Goal: Information Seeking & Learning: Learn about a topic

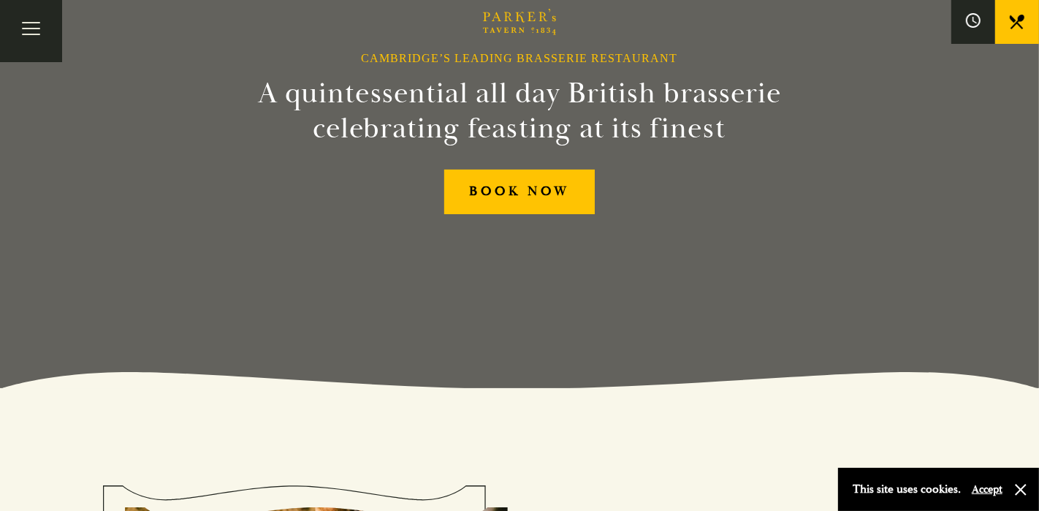
scroll to position [192, 0]
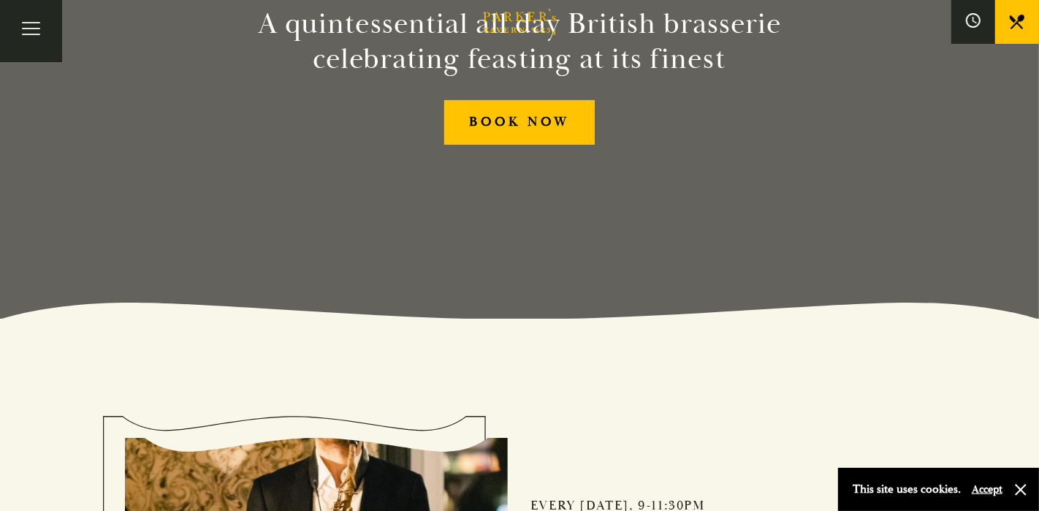
click at [998, 491] on button "Accept" at bounding box center [987, 489] width 31 height 14
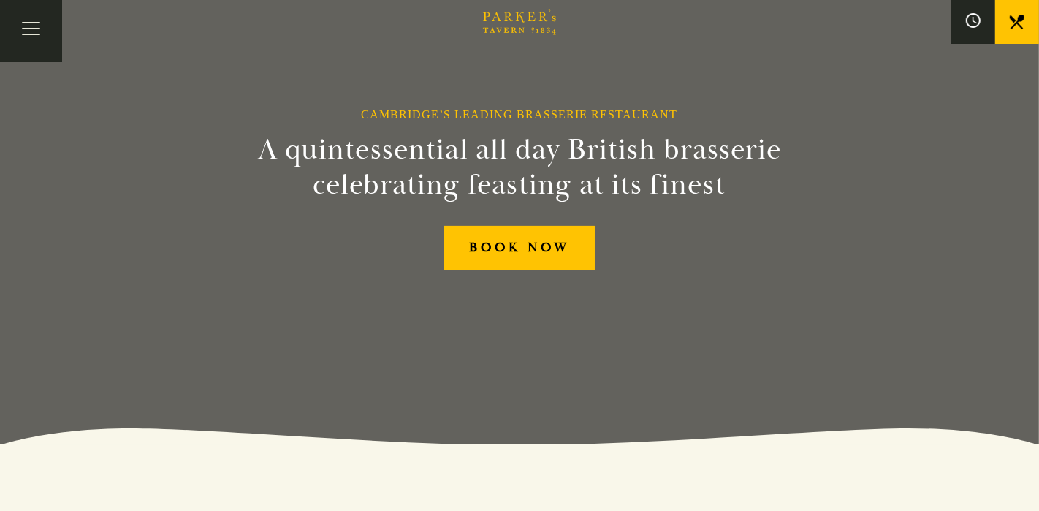
scroll to position [0, 0]
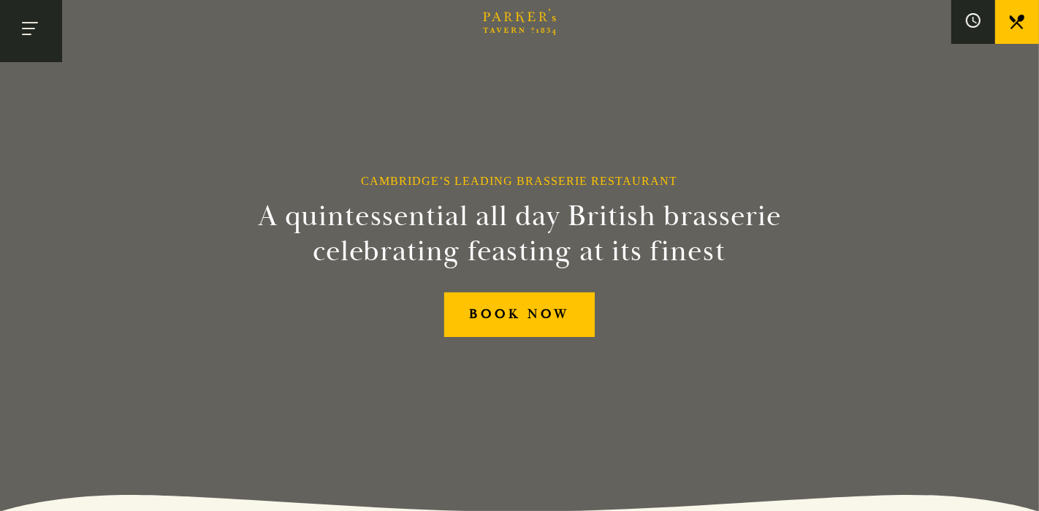
click at [20, 26] on button "Toggle navigation" at bounding box center [31, 31] width 62 height 62
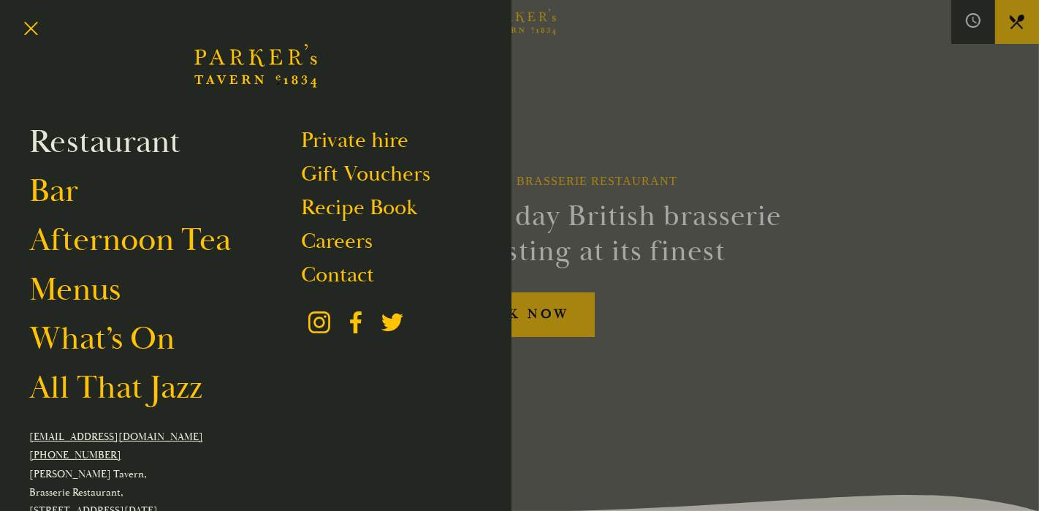
click at [97, 156] on link "Restaurant" at bounding box center [104, 141] width 151 height 41
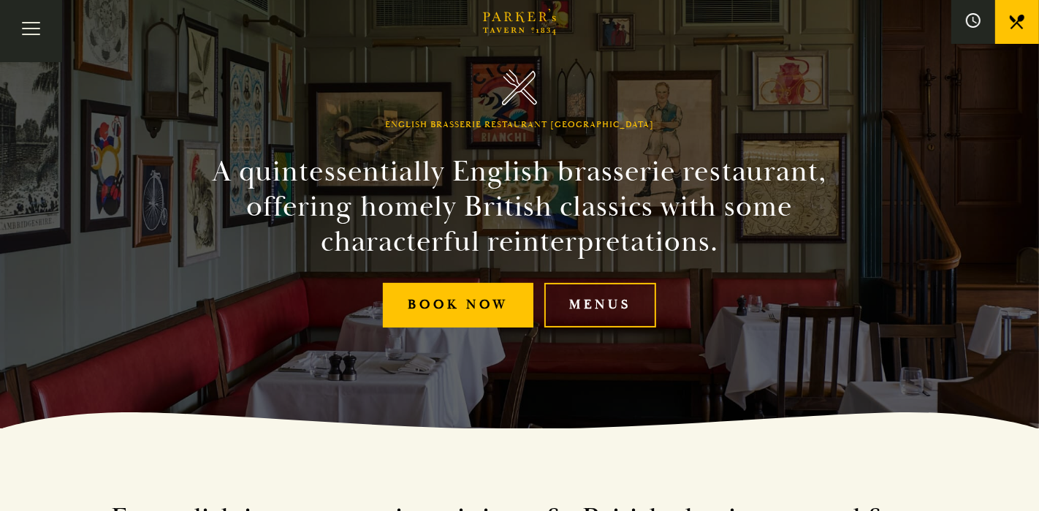
scroll to position [102, 0]
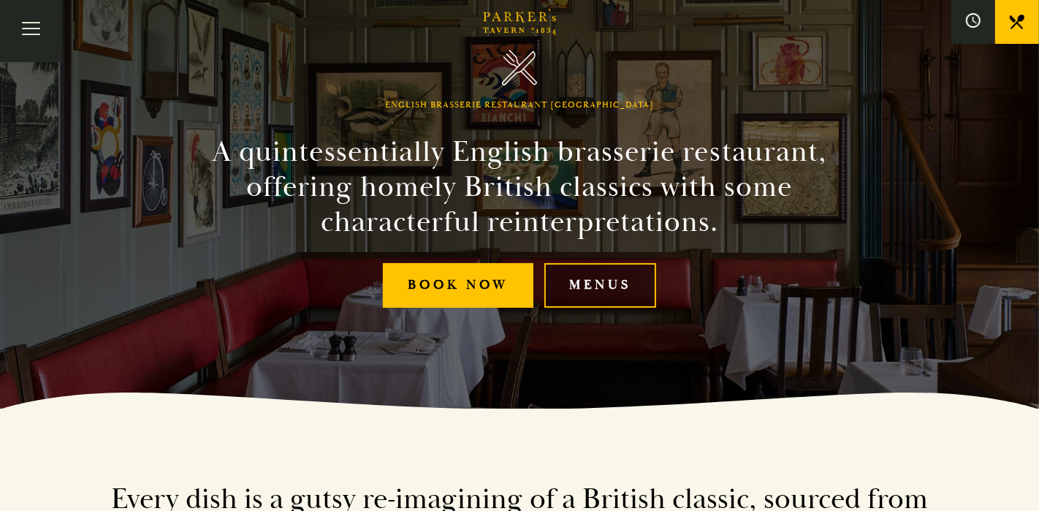
click at [604, 274] on link "Menus" at bounding box center [600, 285] width 112 height 45
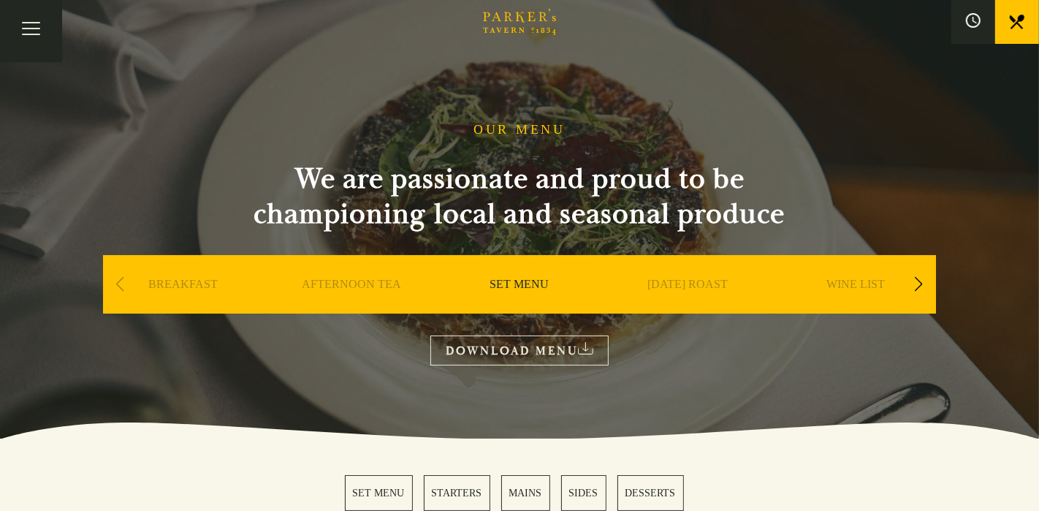
click at [532, 39] on section "OUR MENU We are passionate and proud to be championing local and seasonal produ…" at bounding box center [519, 219] width 1039 height 438
click at [536, 30] on icon "Brasserie Restaurant Cambridge | Parker's Tavern Cambridge Parker's Tavern is a…" at bounding box center [519, 22] width 73 height 26
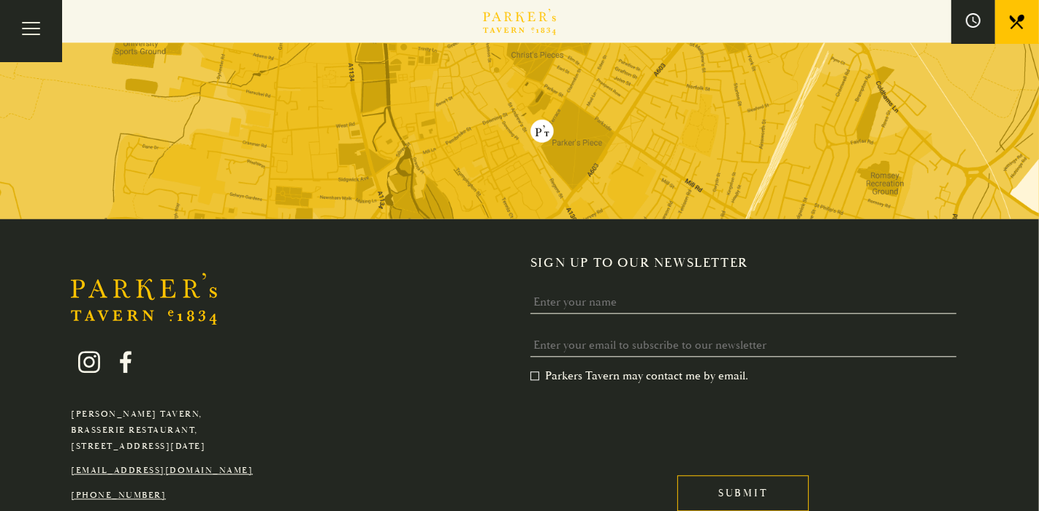
scroll to position [2790, 0]
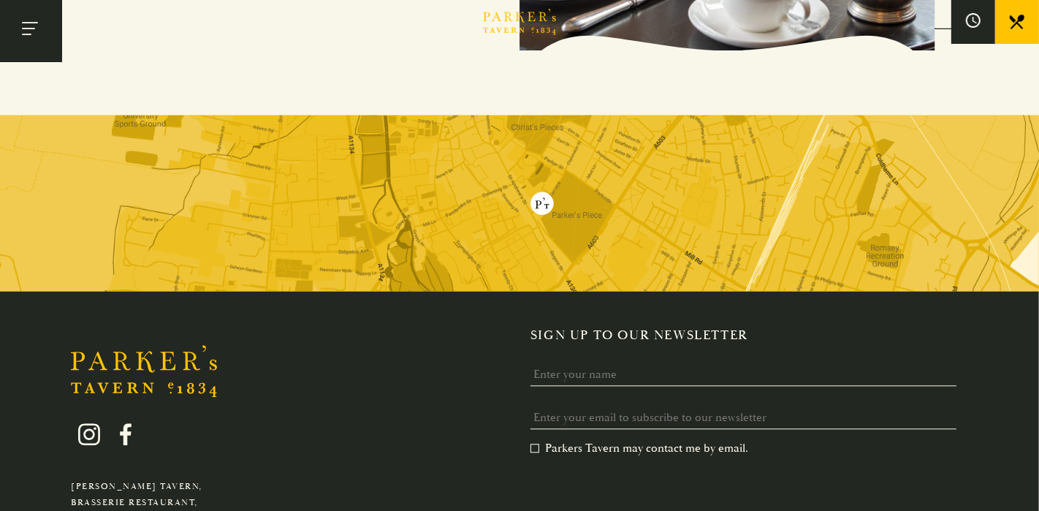
click at [15, 24] on button "Toggle navigation" at bounding box center [31, 31] width 62 height 62
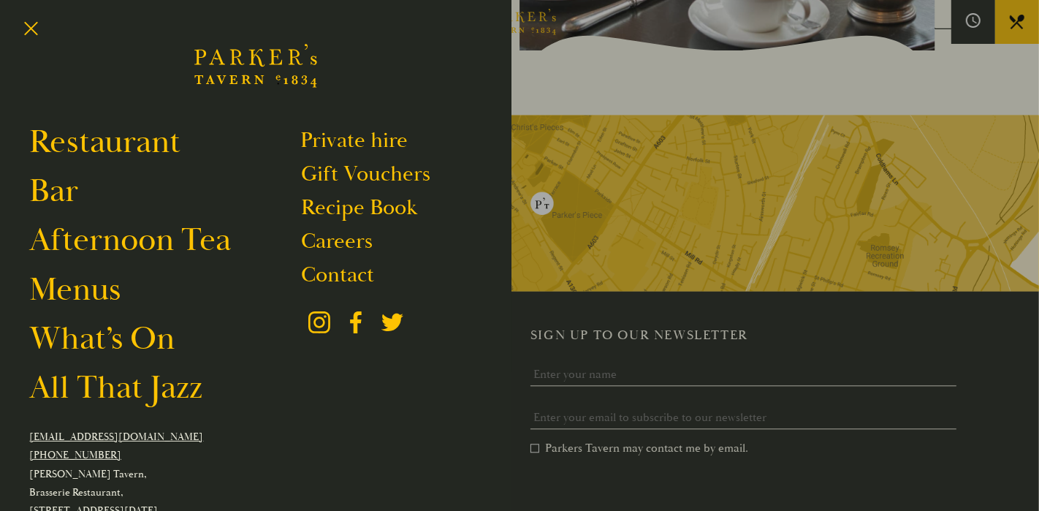
click at [699, 180] on div at bounding box center [519, 255] width 1039 height 511
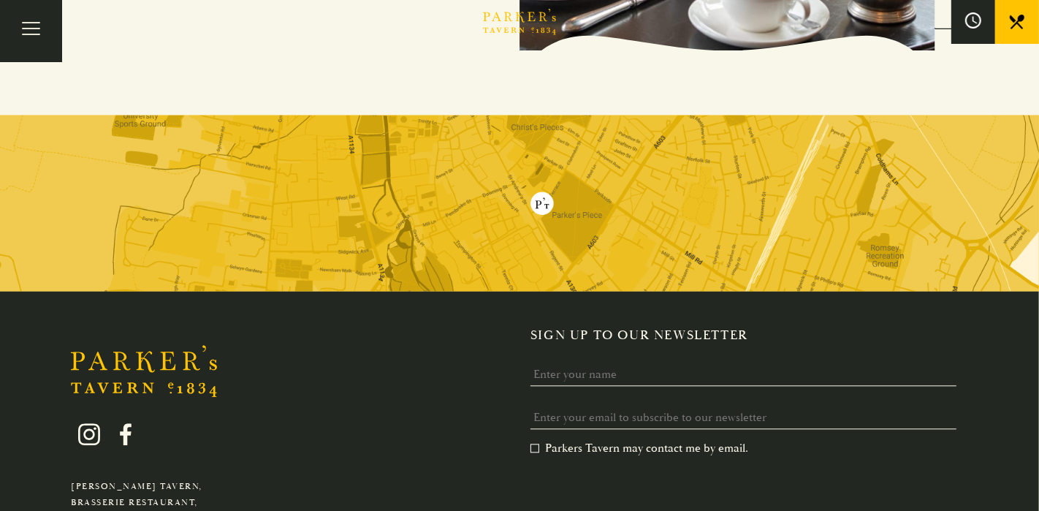
click at [978, 20] on icon at bounding box center [973, 20] width 16 height 16
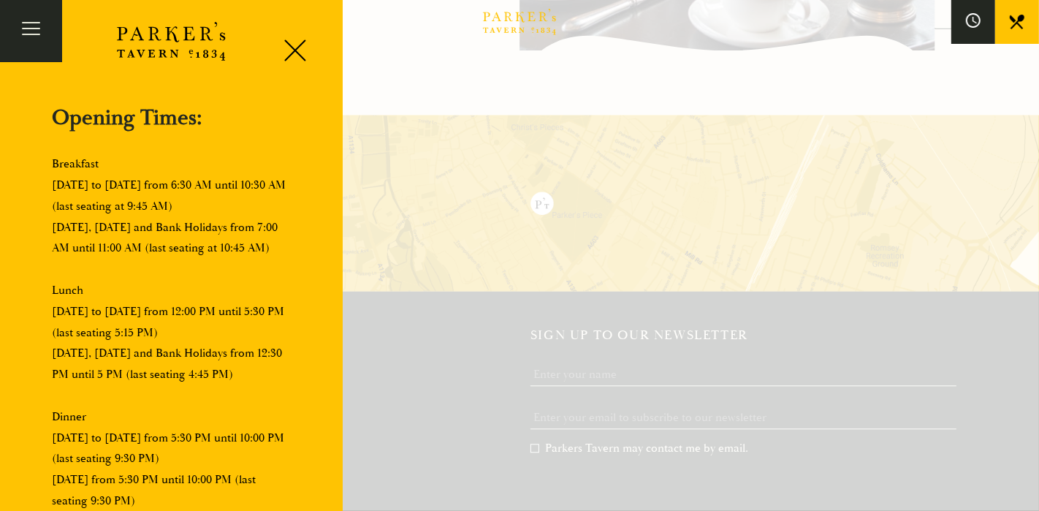
click at [117, 227] on p "Breakfast Monday to Friday from 6:30 AM until 10:30 AM (last seating at 9:45 AM…" at bounding box center [171, 384] width 239 height 463
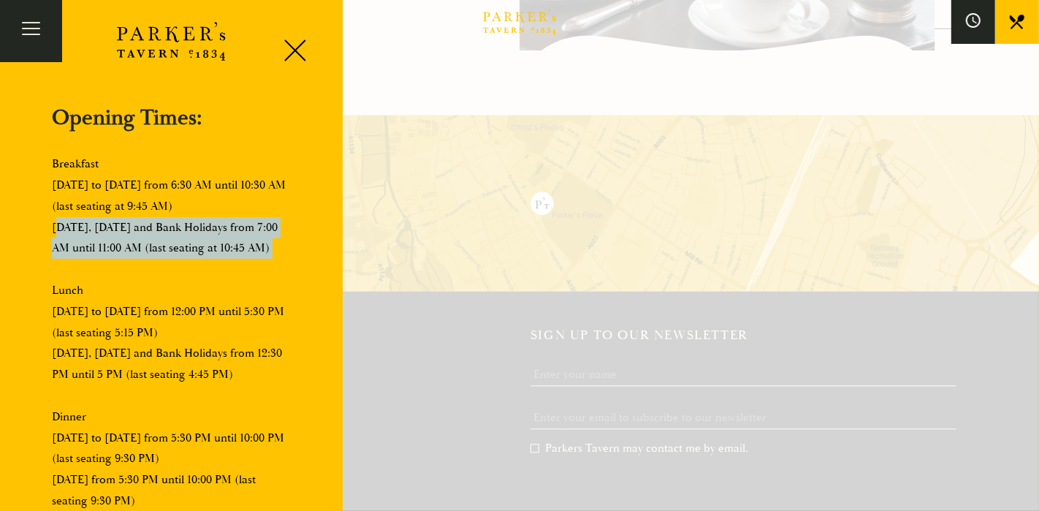
click at [117, 227] on p "Breakfast Monday to Friday from 6:30 AM until 10:30 AM (last seating at 9:45 AM…" at bounding box center [171, 384] width 239 height 463
click at [168, 232] on p "Breakfast Monday to Friday from 6:30 AM until 10:30 AM (last seating at 9:45 AM…" at bounding box center [171, 384] width 239 height 463
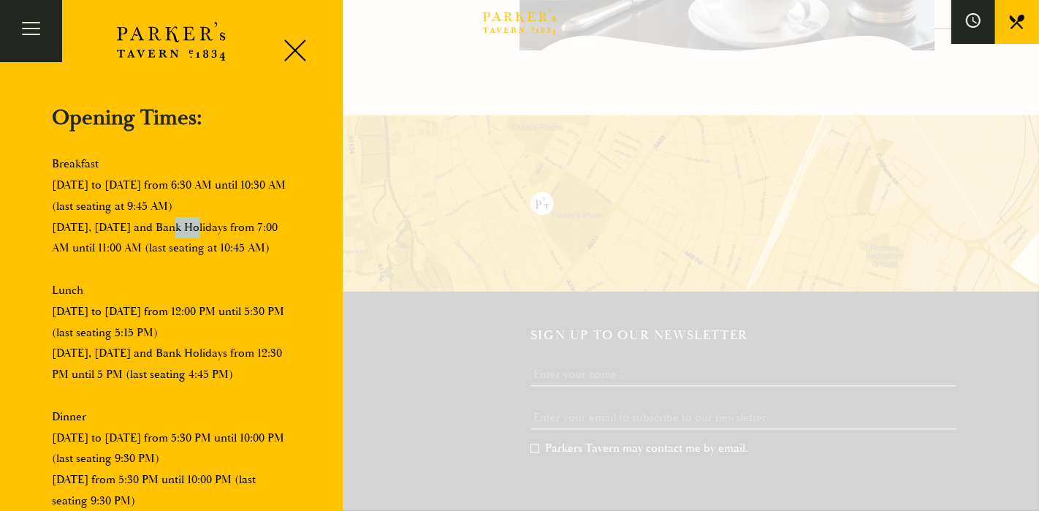
click at [168, 232] on p "Breakfast Monday to Friday from 6:30 AM until 10:30 AM (last seating at 9:45 AM…" at bounding box center [171, 384] width 239 height 463
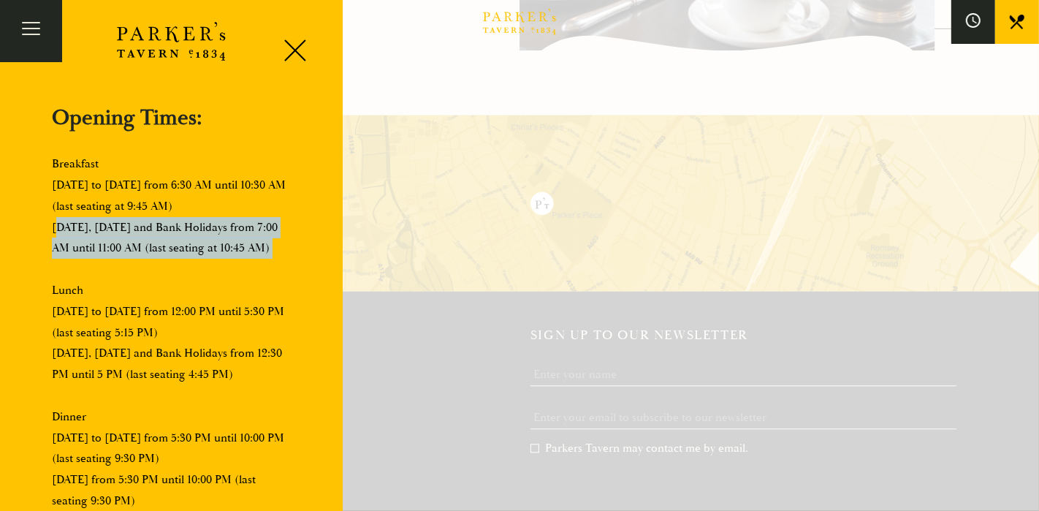
drag, startPoint x: 168, startPoint y: 232, endPoint x: 221, endPoint y: 260, distance: 59.8
click at [208, 251] on p "Breakfast Monday to Friday from 6:30 AM until 10:30 AM (last seating at 9:45 AM…" at bounding box center [171, 384] width 239 height 463
click at [221, 260] on p "Breakfast Monday to Friday from 6:30 AM until 10:30 AM (last seating at 9:45 AM…" at bounding box center [171, 384] width 239 height 463
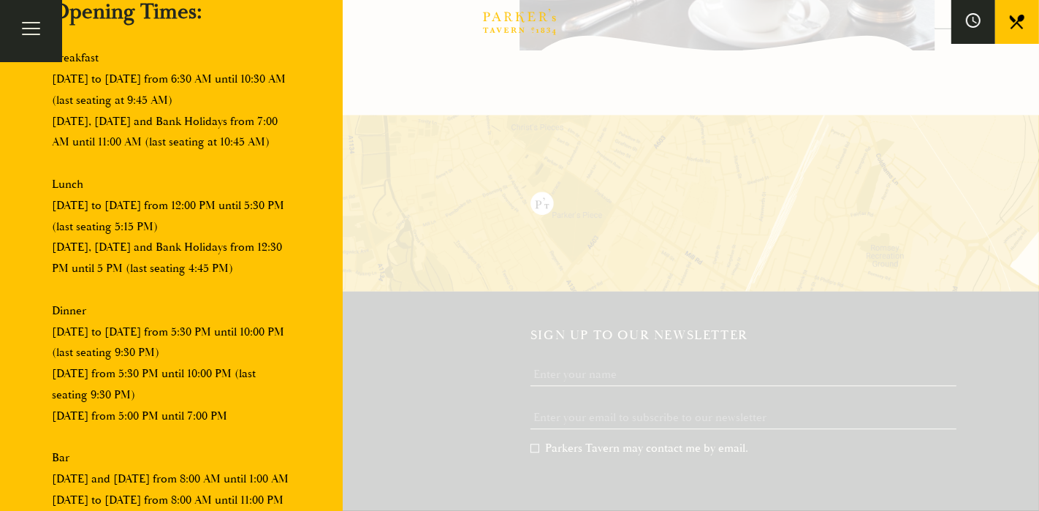
scroll to position [108, 0]
click at [669, 293] on div at bounding box center [519, 255] width 1039 height 511
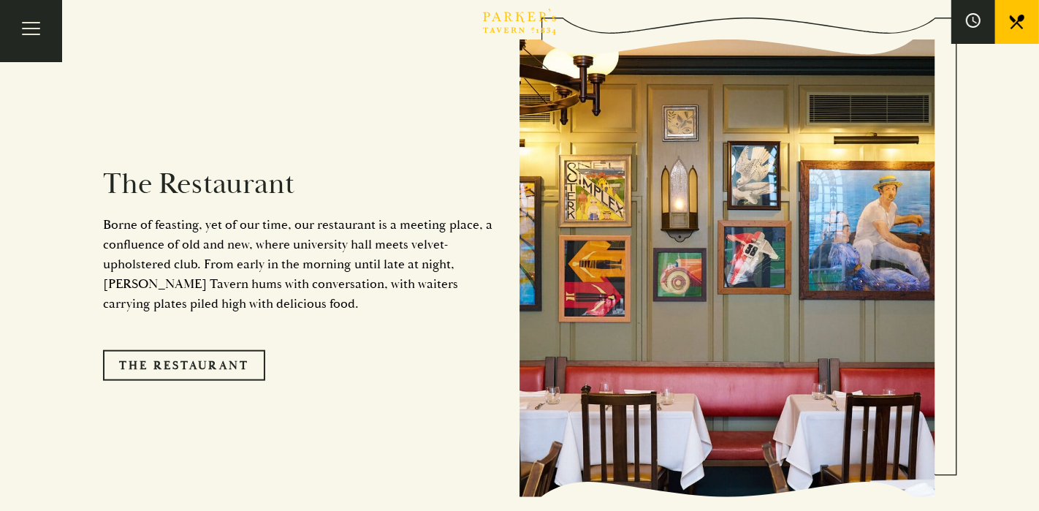
scroll to position [0, 0]
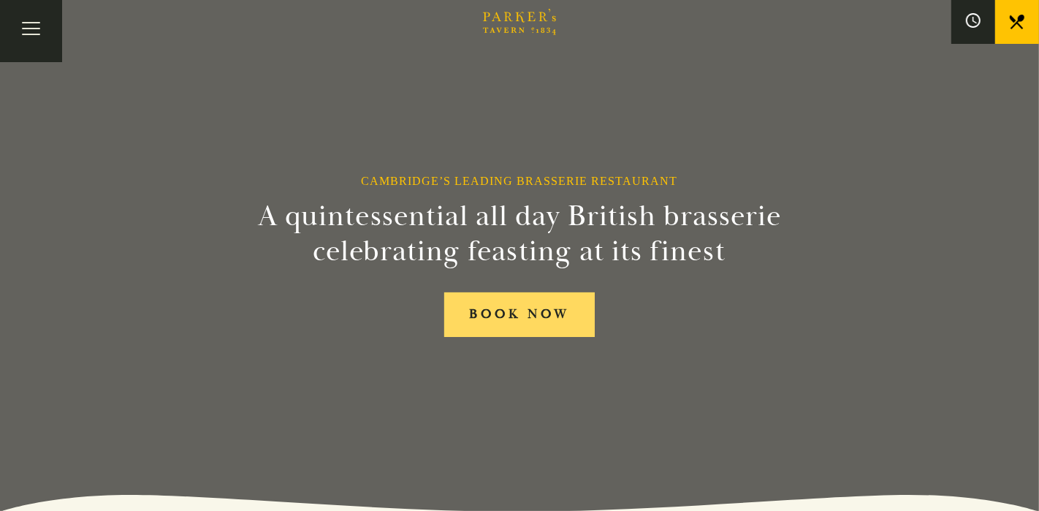
click at [531, 328] on link "BOOK NOW" at bounding box center [519, 314] width 151 height 45
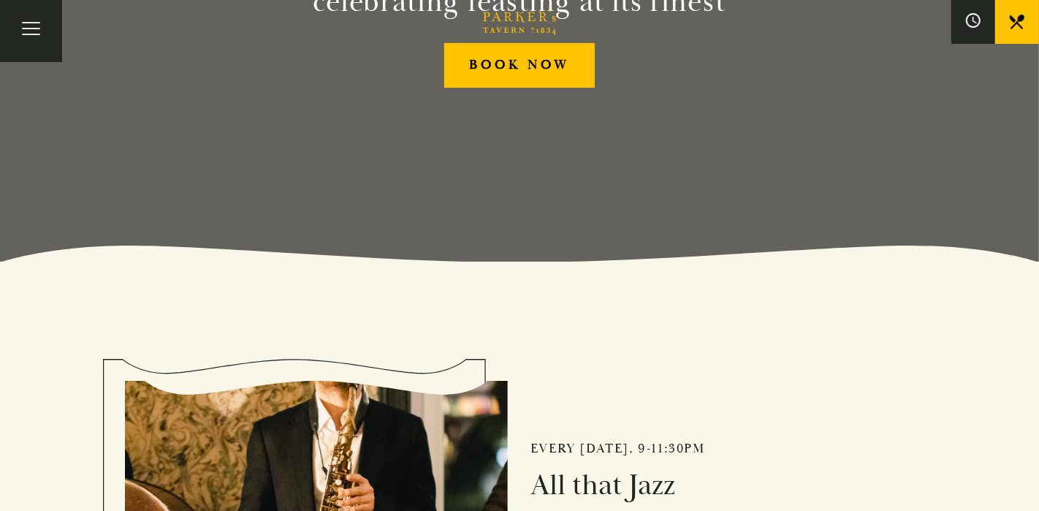
scroll to position [273, 0]
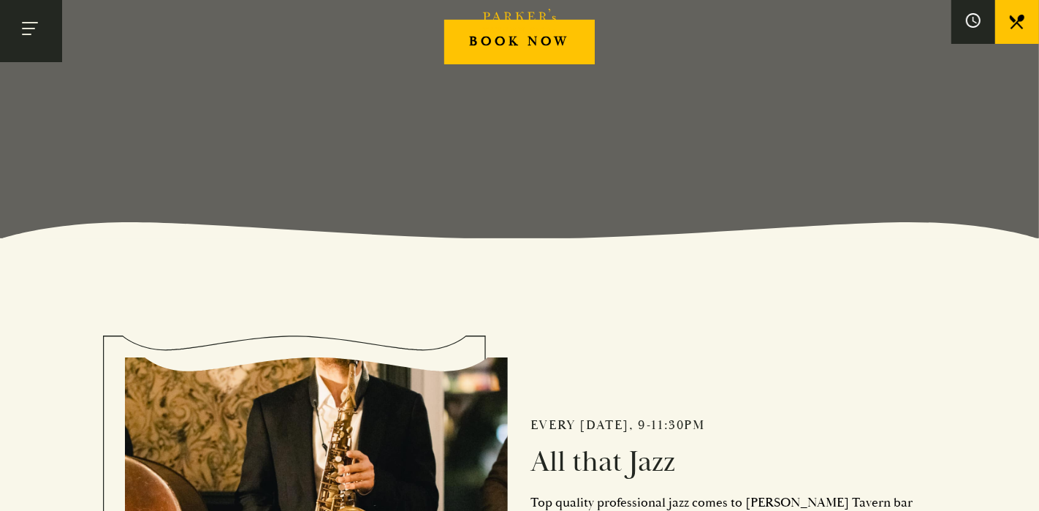
click at [26, 47] on button "Toggle navigation" at bounding box center [31, 31] width 62 height 62
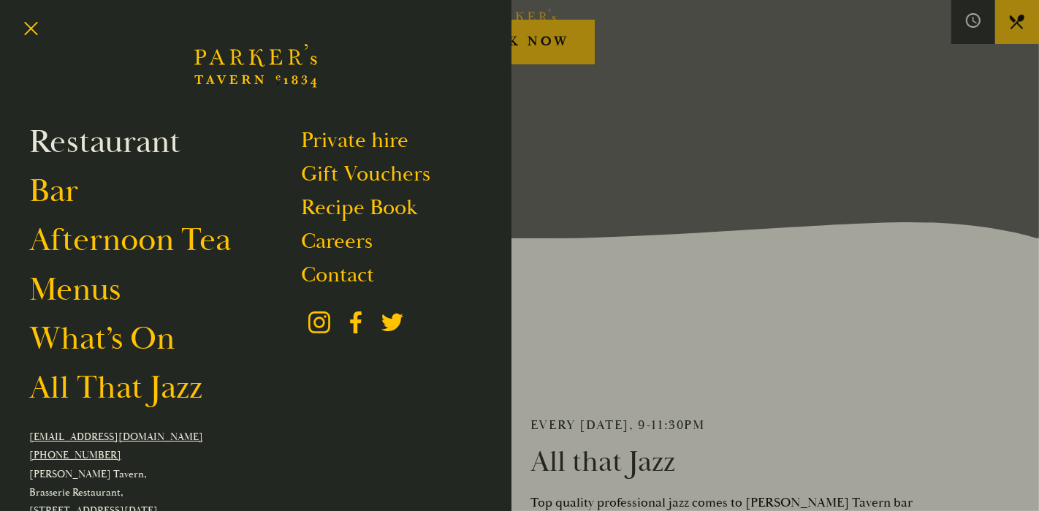
click at [112, 149] on link "Restaurant" at bounding box center [104, 141] width 151 height 41
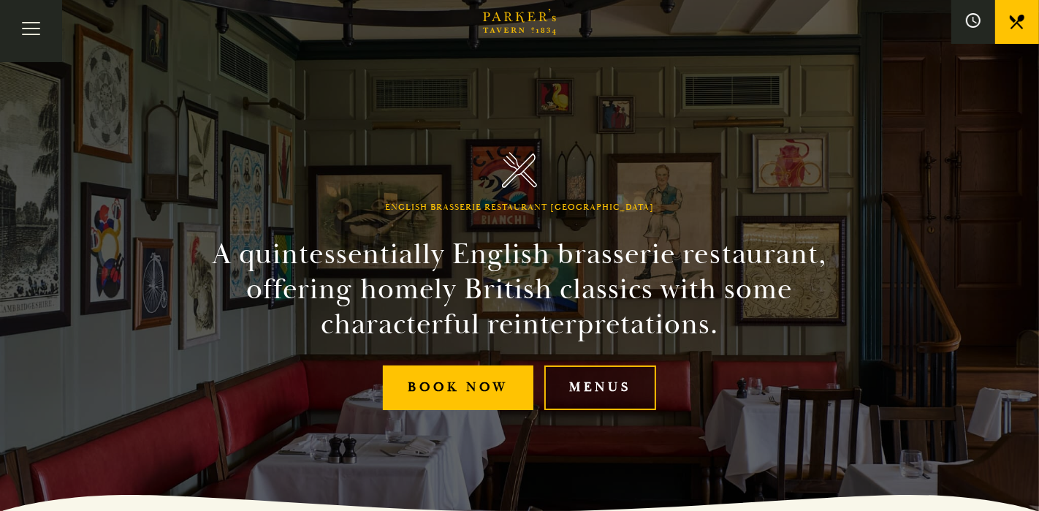
click at [610, 382] on link "Menus" at bounding box center [600, 387] width 112 height 45
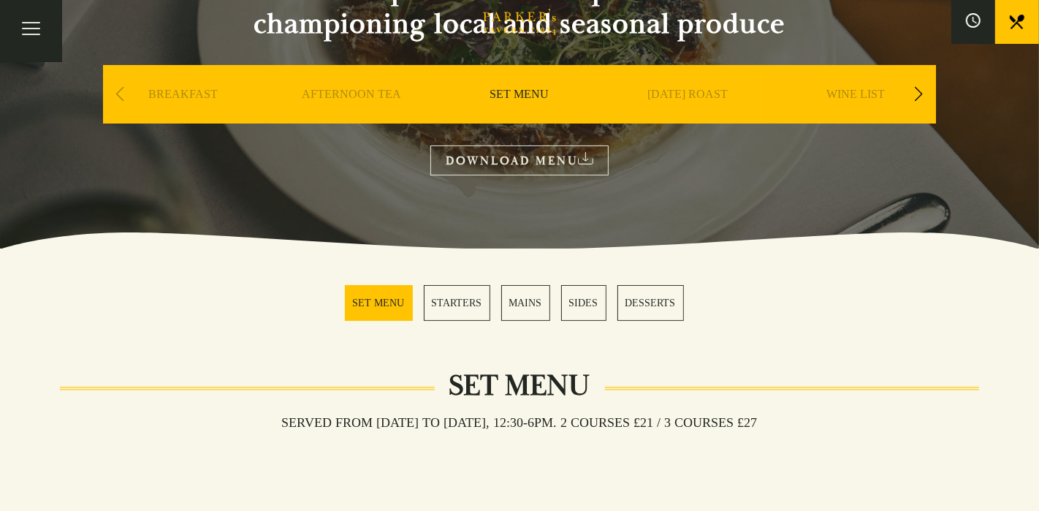
click at [517, 308] on link "MAINS" at bounding box center [525, 303] width 49 height 36
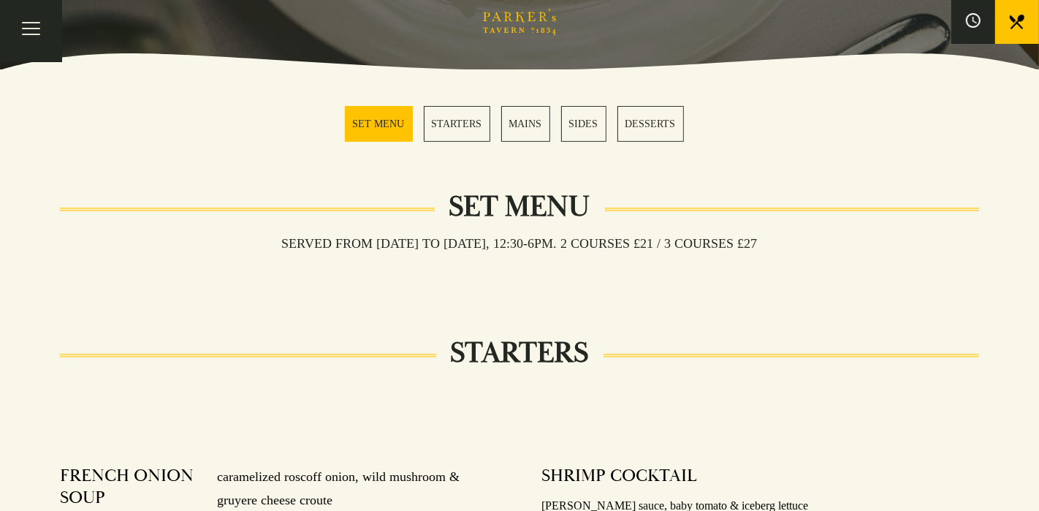
scroll to position [366, 0]
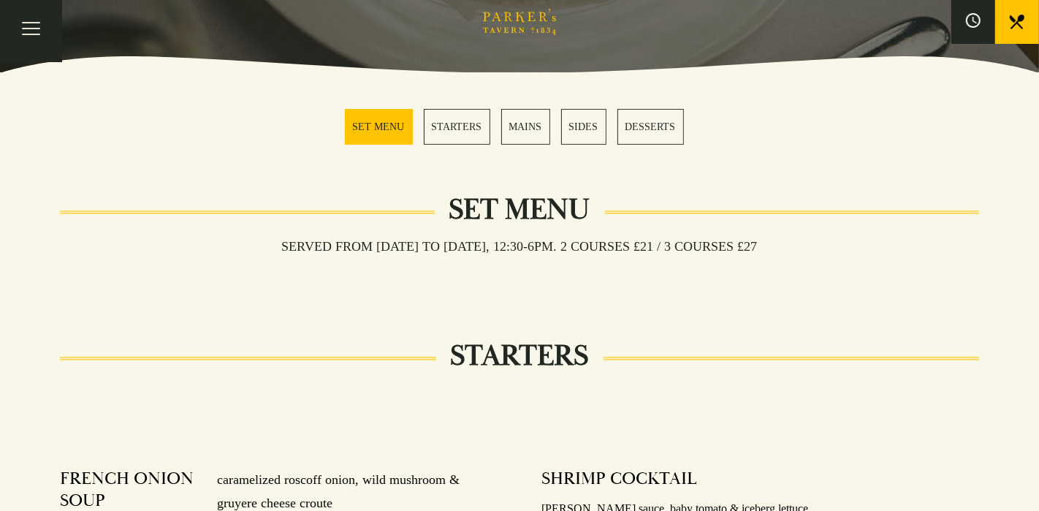
click at [469, 125] on link "STARTERS" at bounding box center [457, 127] width 66 height 36
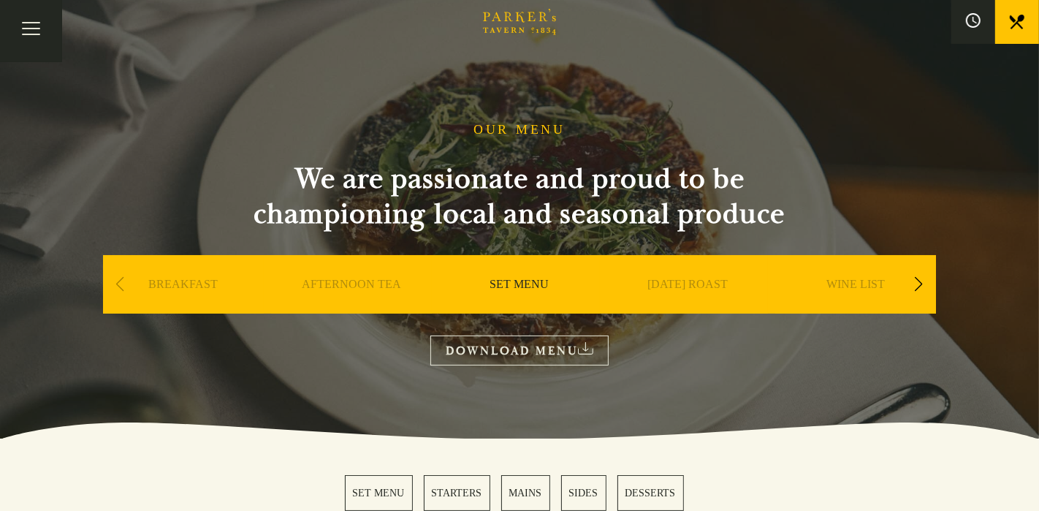
click at [706, 290] on link "[DATE] ROAST" at bounding box center [687, 306] width 80 height 58
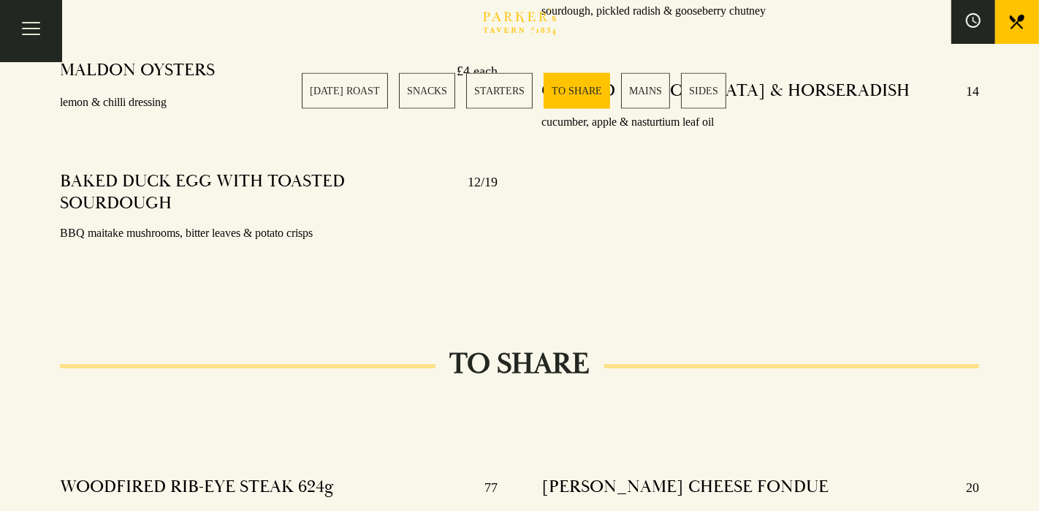
scroll to position [1839, 0]
